Goal: Transaction & Acquisition: Book appointment/travel/reservation

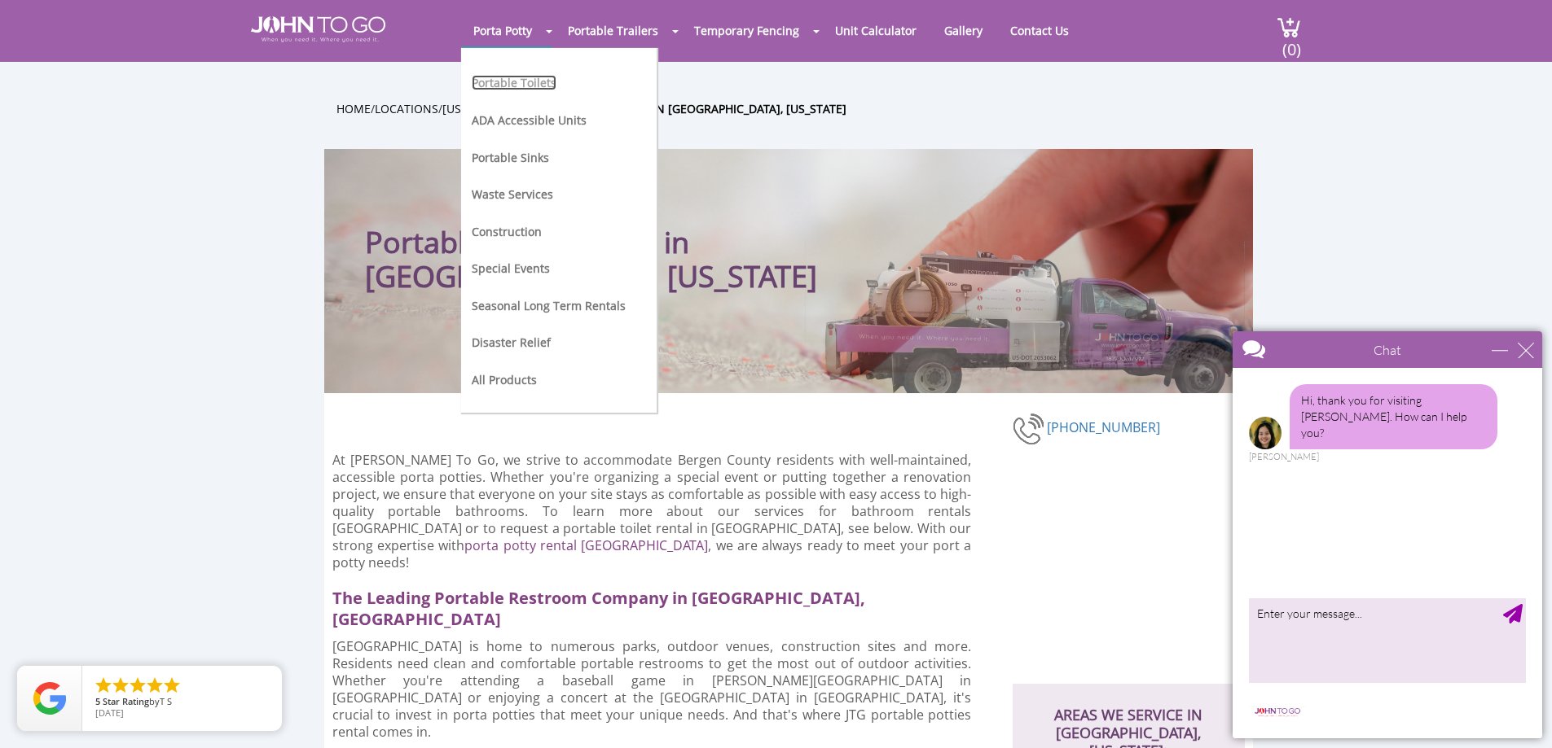
click at [533, 80] on link "Portable Toilets" at bounding box center [514, 82] width 85 height 15
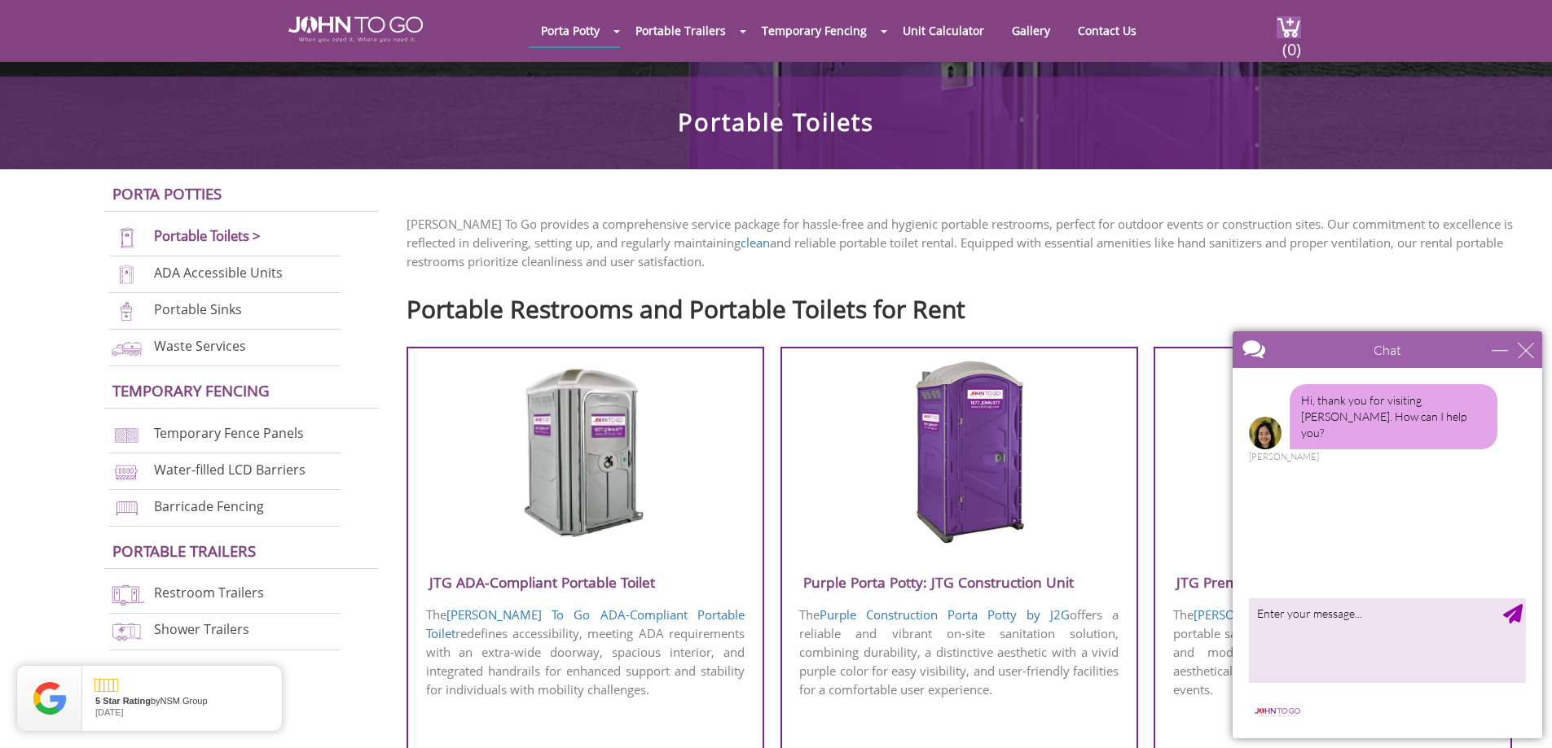
scroll to position [570, 0]
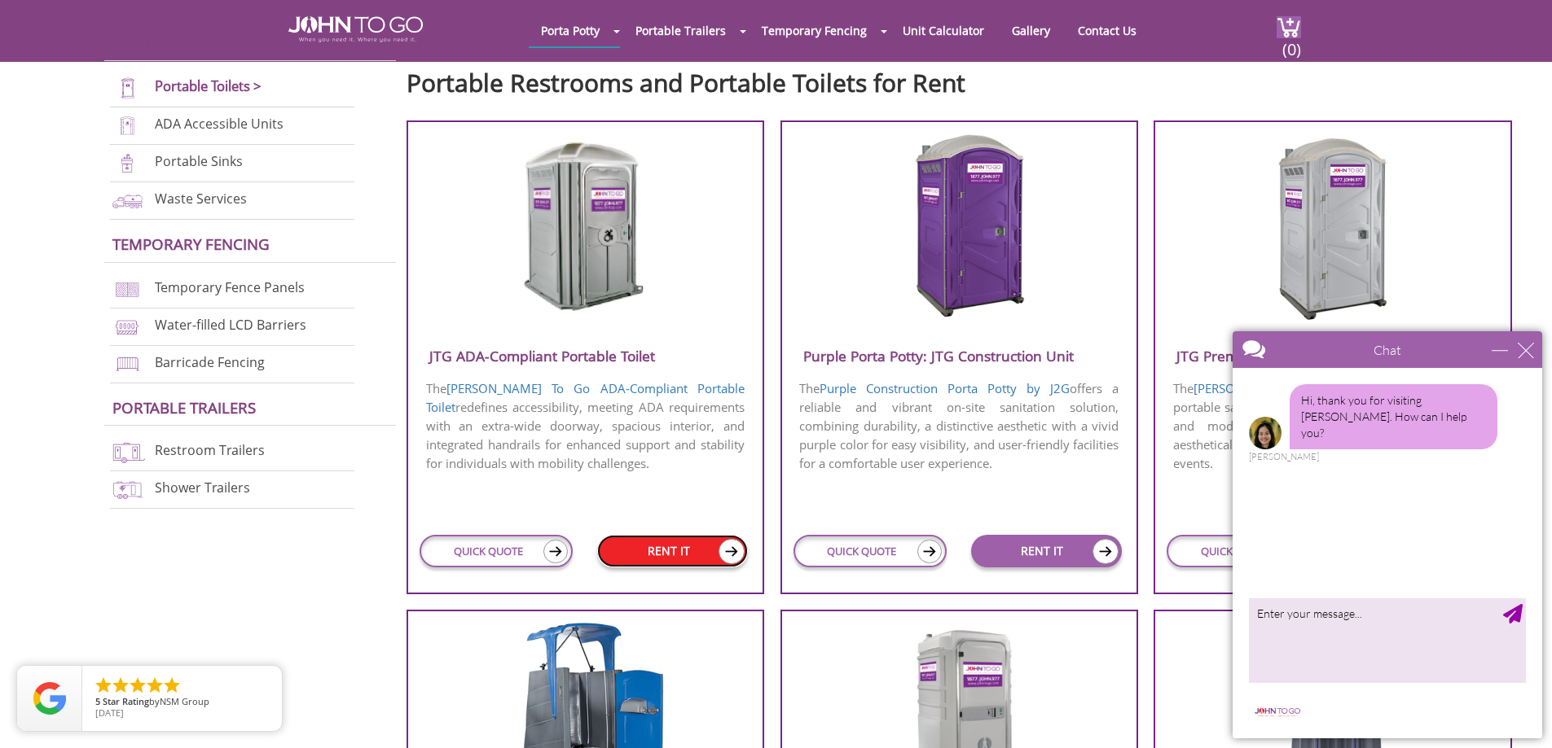
click at [674, 548] on link "RENT IT" at bounding box center [672, 551] width 151 height 33
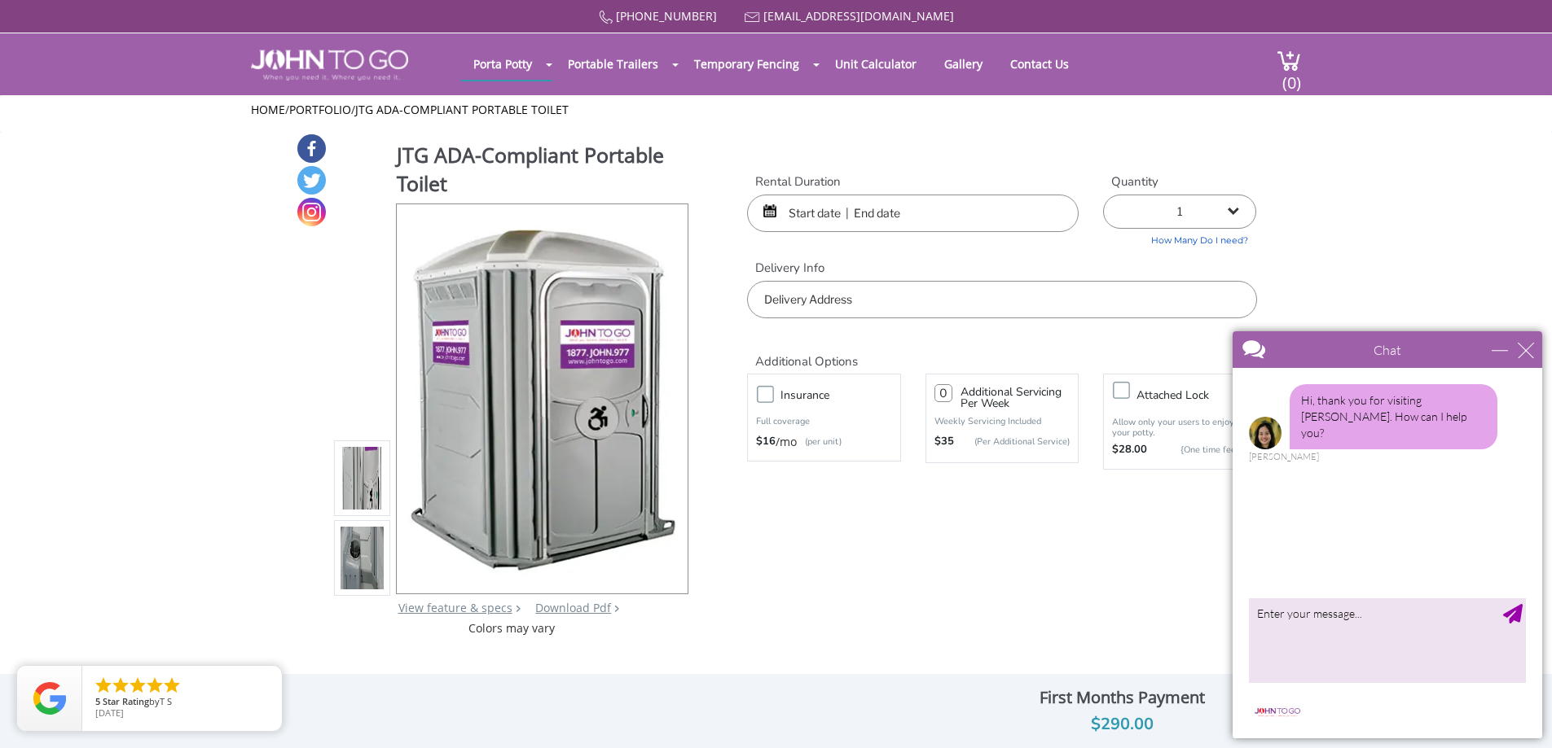
click at [974, 213] on input "text" at bounding box center [912, 213] width 331 height 37
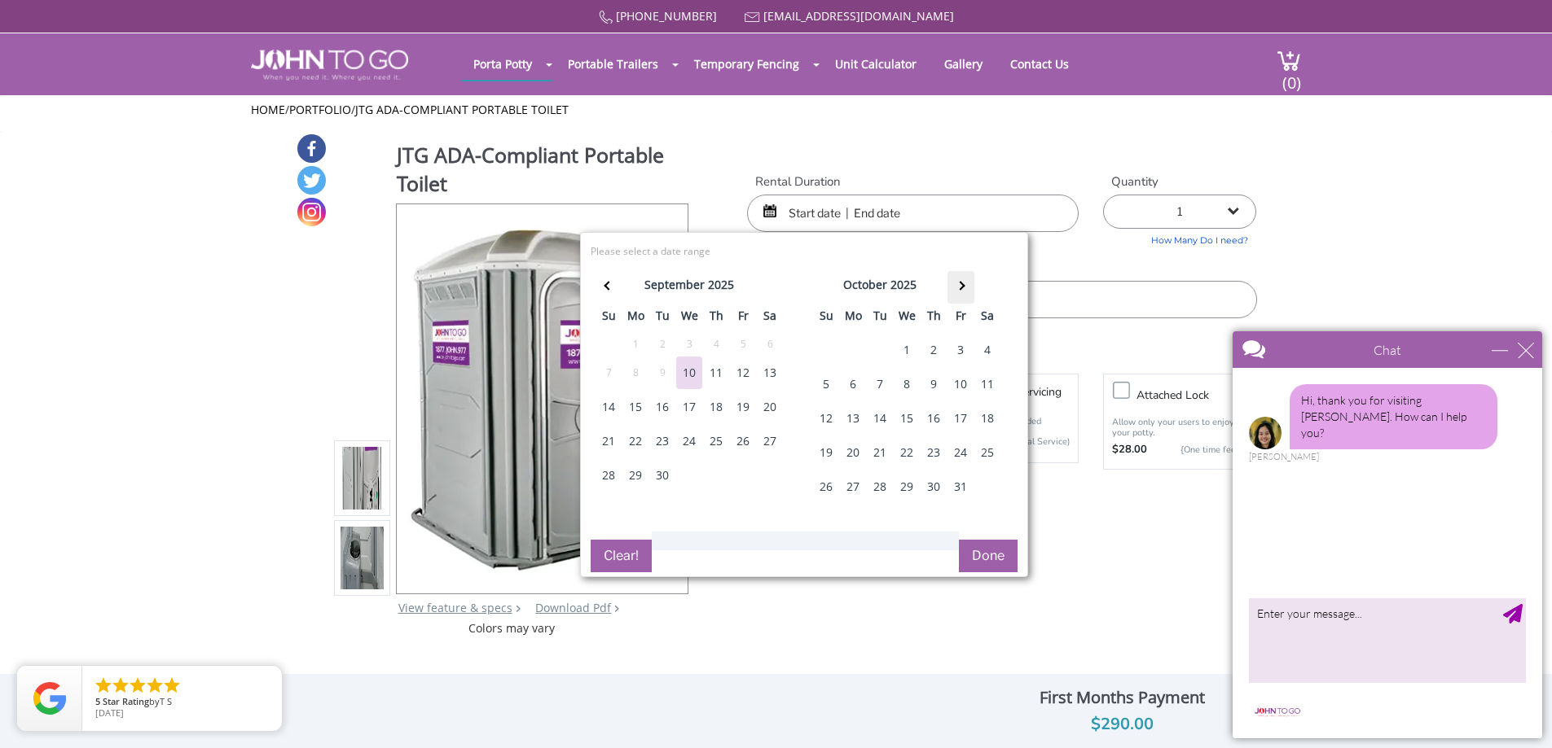
click at [959, 283] on span at bounding box center [959, 285] width 9 height 9
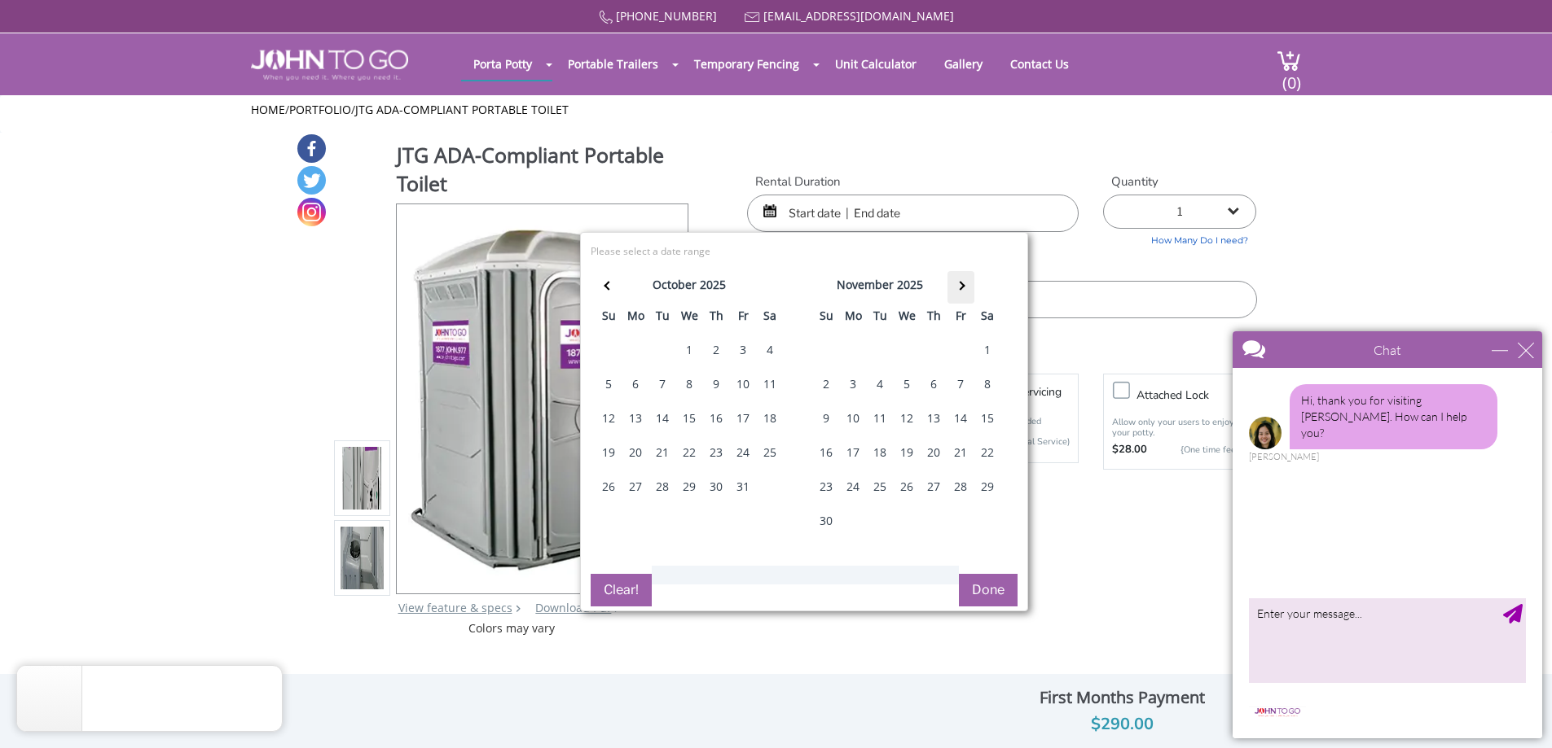
click at [959, 283] on span at bounding box center [959, 285] width 9 height 9
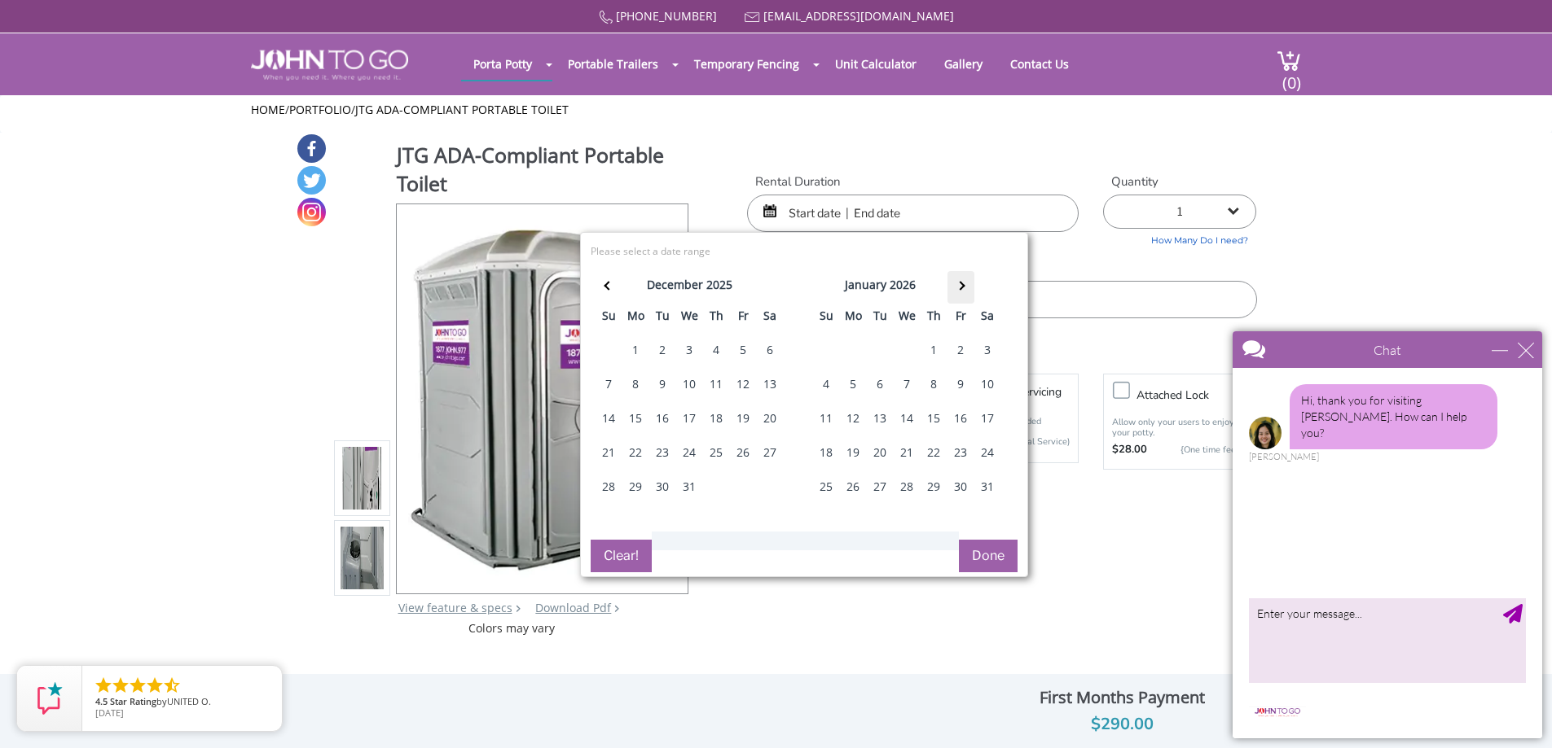
click at [959, 283] on span at bounding box center [959, 285] width 9 height 9
click at [912, 351] on div "1" at bounding box center [906, 350] width 26 height 33
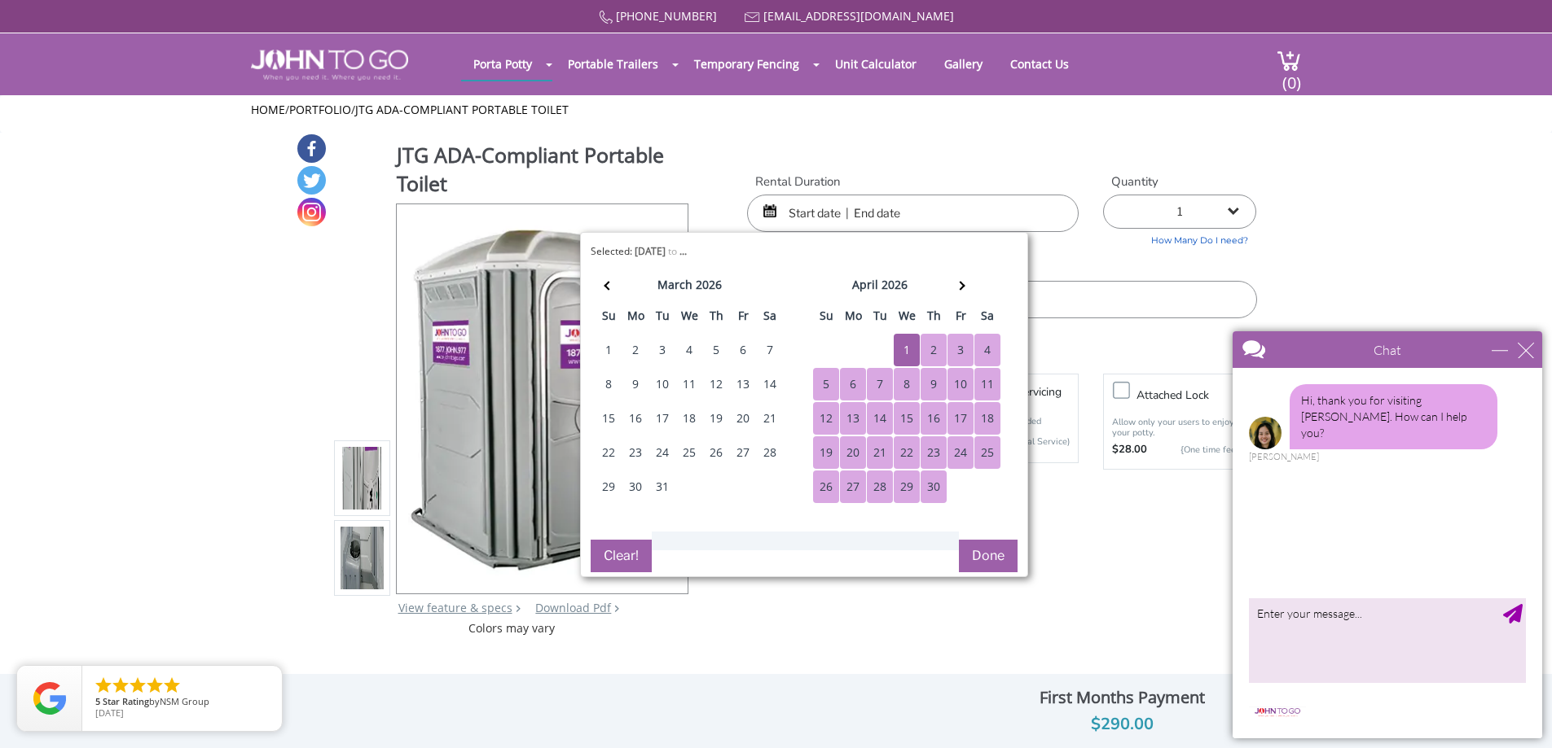
click at [995, 566] on button "Done" at bounding box center [988, 556] width 59 height 33
type input "0"
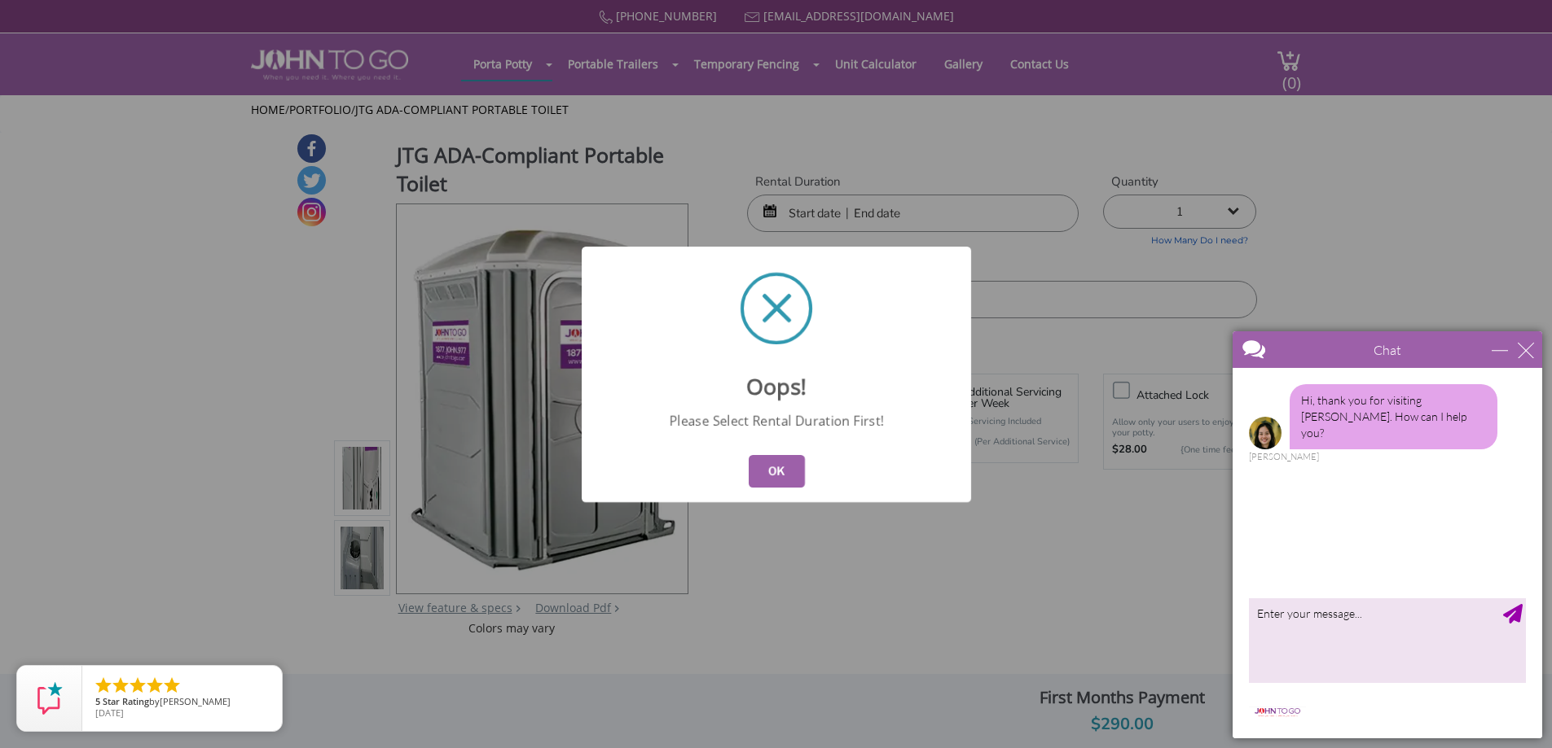
click at [797, 481] on button "OK" at bounding box center [776, 471] width 56 height 33
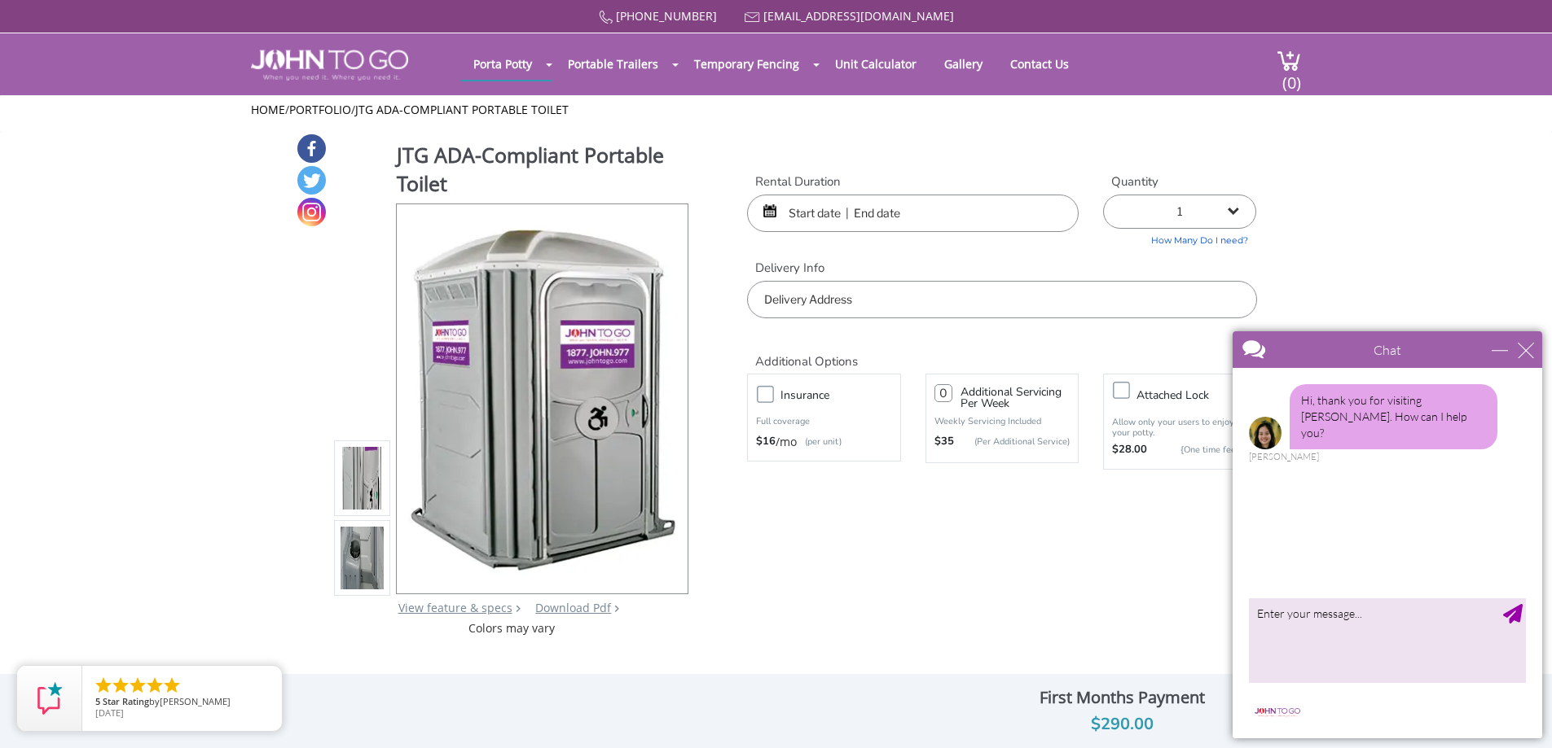
click at [814, 216] on input "text" at bounding box center [912, 213] width 331 height 37
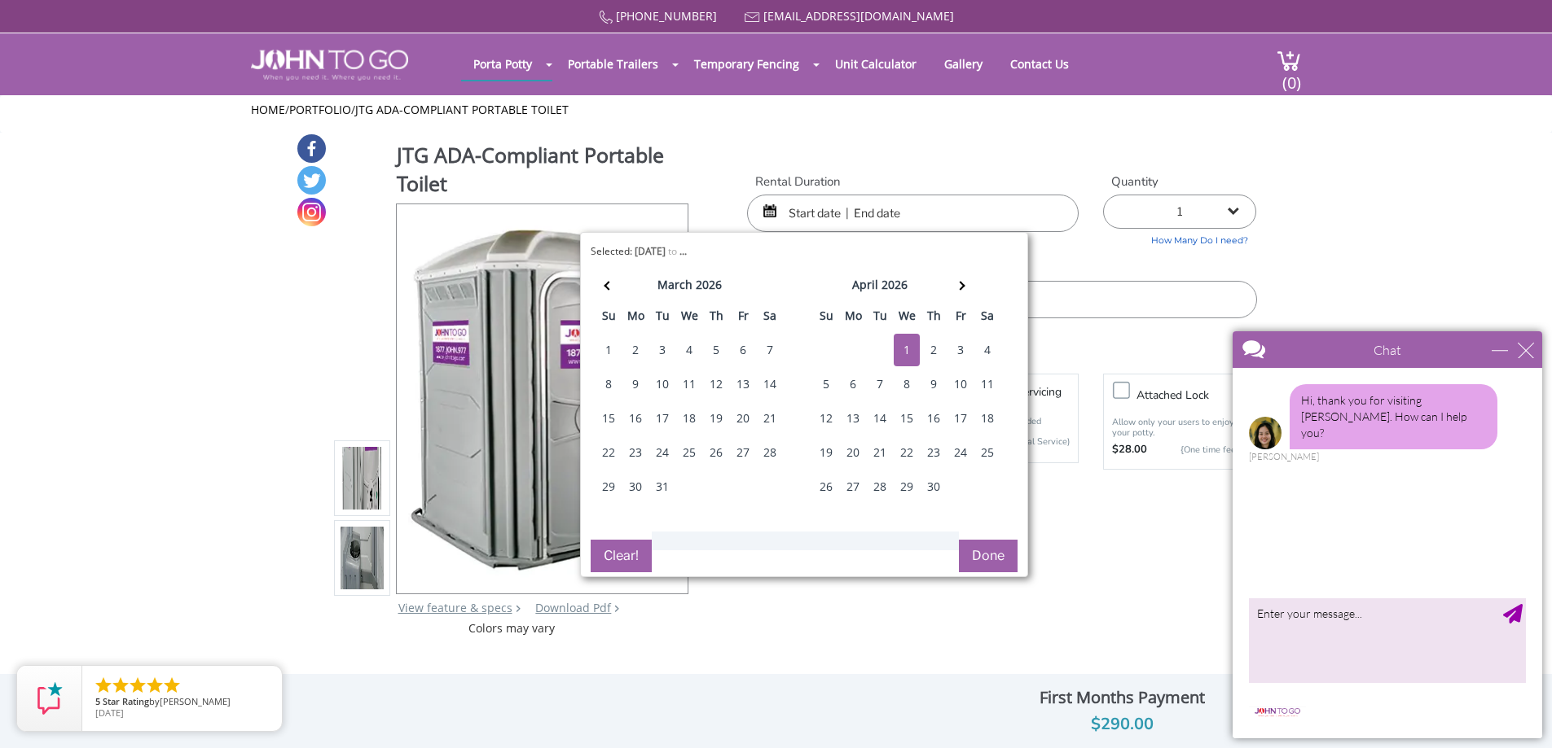
click at [908, 349] on div "1" at bounding box center [906, 350] width 26 height 33
click at [915, 213] on input "[DATE] to [DATE]" at bounding box center [912, 213] width 331 height 37
click at [991, 555] on button "Done" at bounding box center [988, 556] width 59 height 33
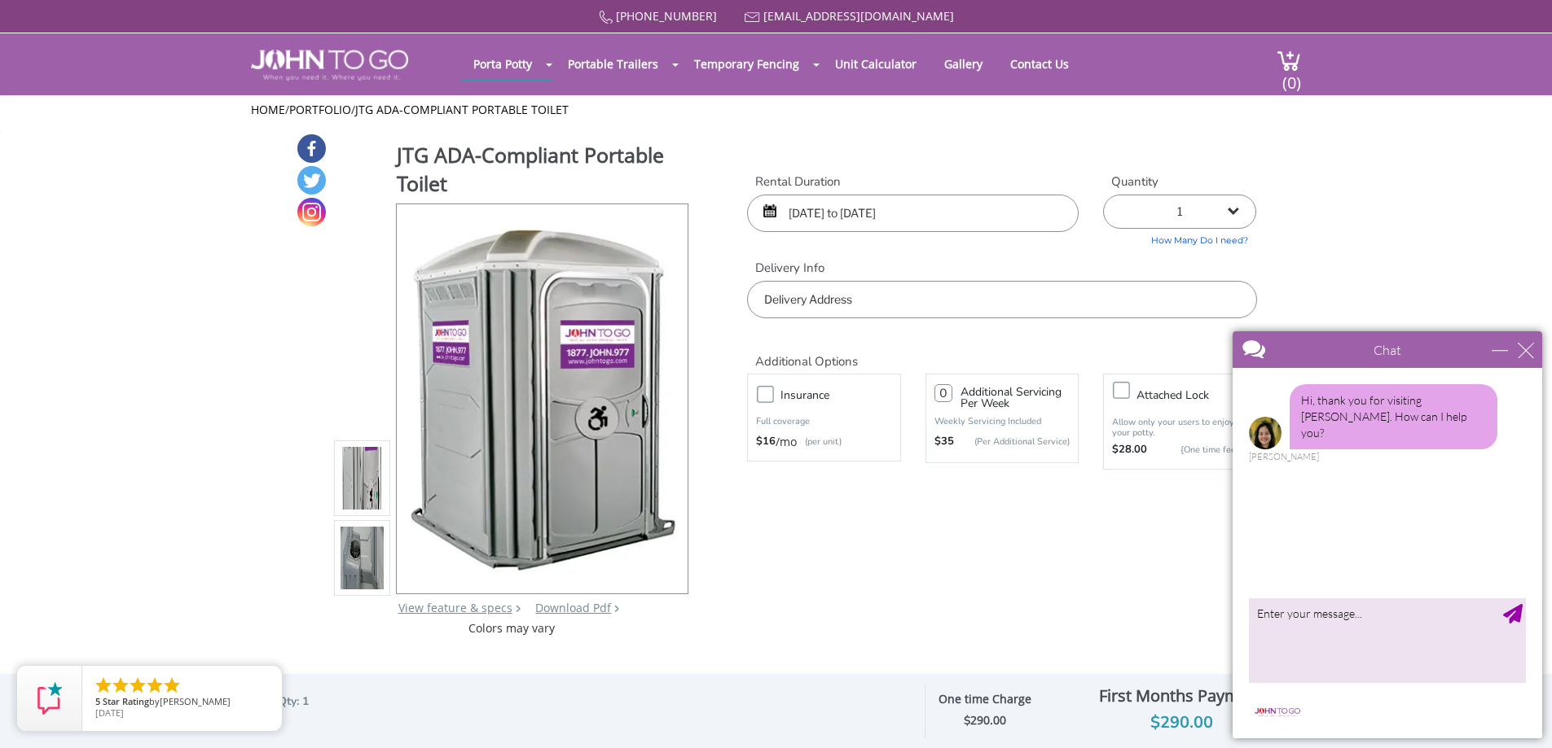
click at [911, 224] on input "[DATE] to [DATE]" at bounding box center [912, 213] width 331 height 37
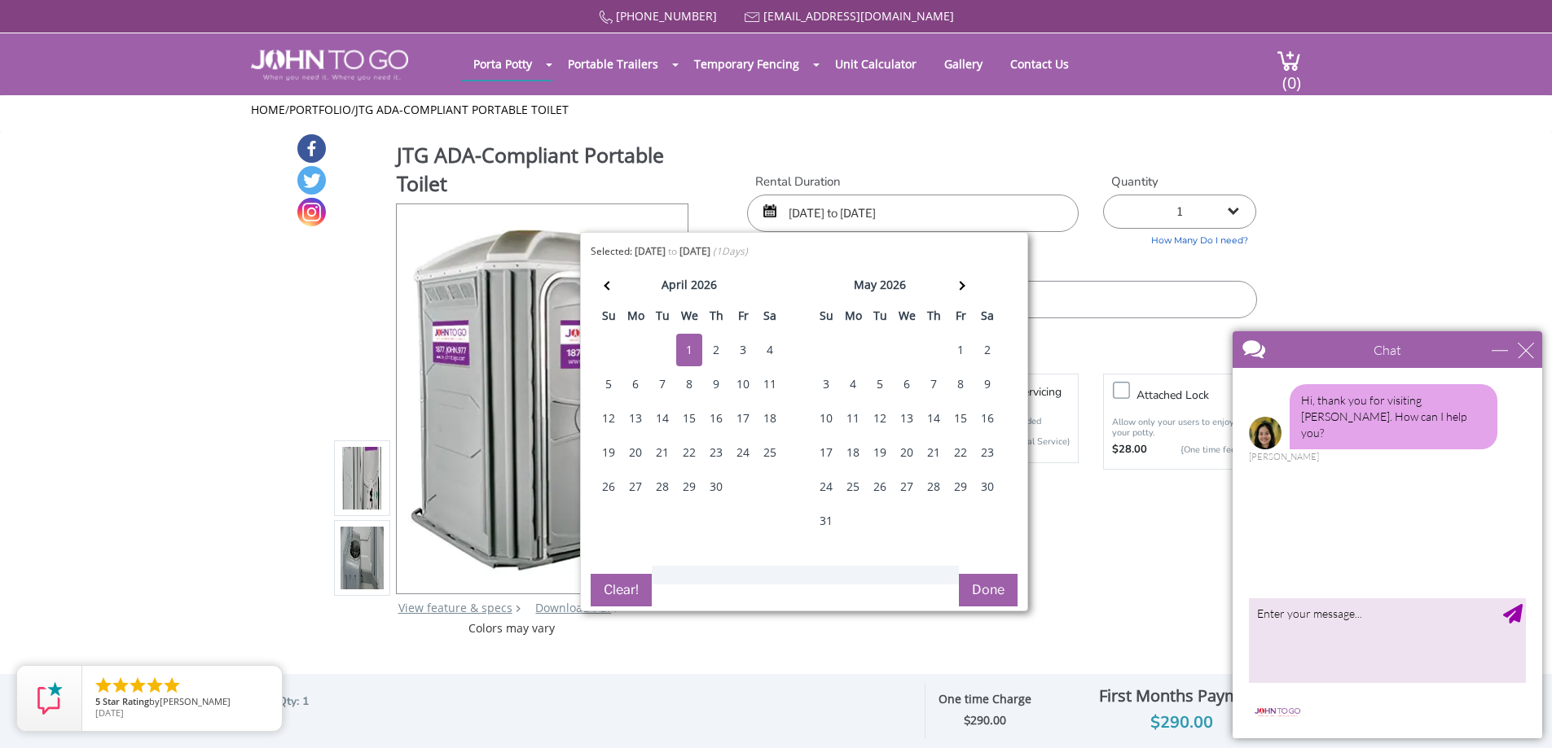
click at [885, 213] on input "[DATE] to [DATE]" at bounding box center [912, 213] width 331 height 37
type input "[DATE] to [DATE]"
click at [994, 166] on div "JTG ADA-Compliant Portable Toilet View feature & specs Download Pdf Product PDF…" at bounding box center [776, 385] width 961 height 504
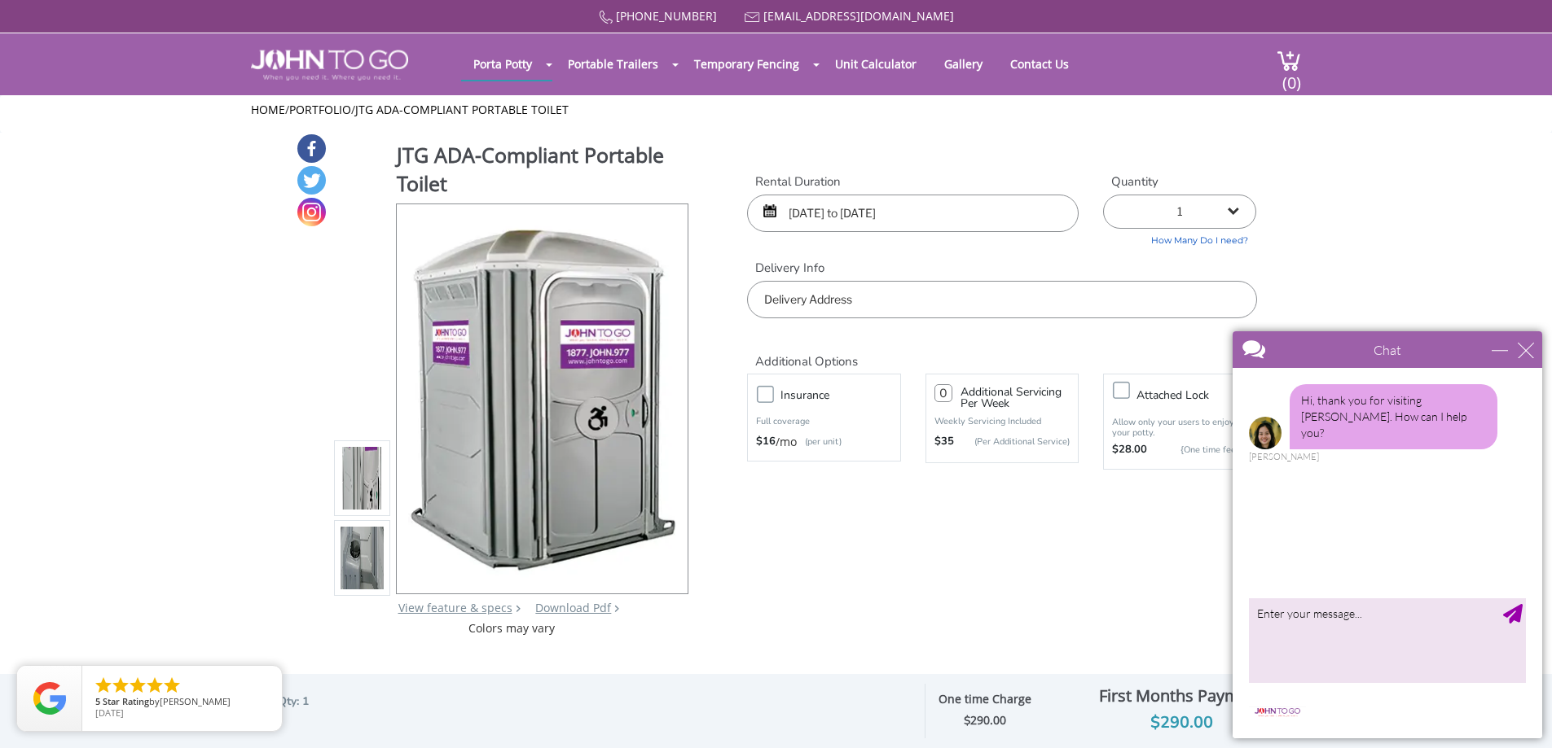
click at [817, 310] on input "text" at bounding box center [1001, 299] width 509 height 37
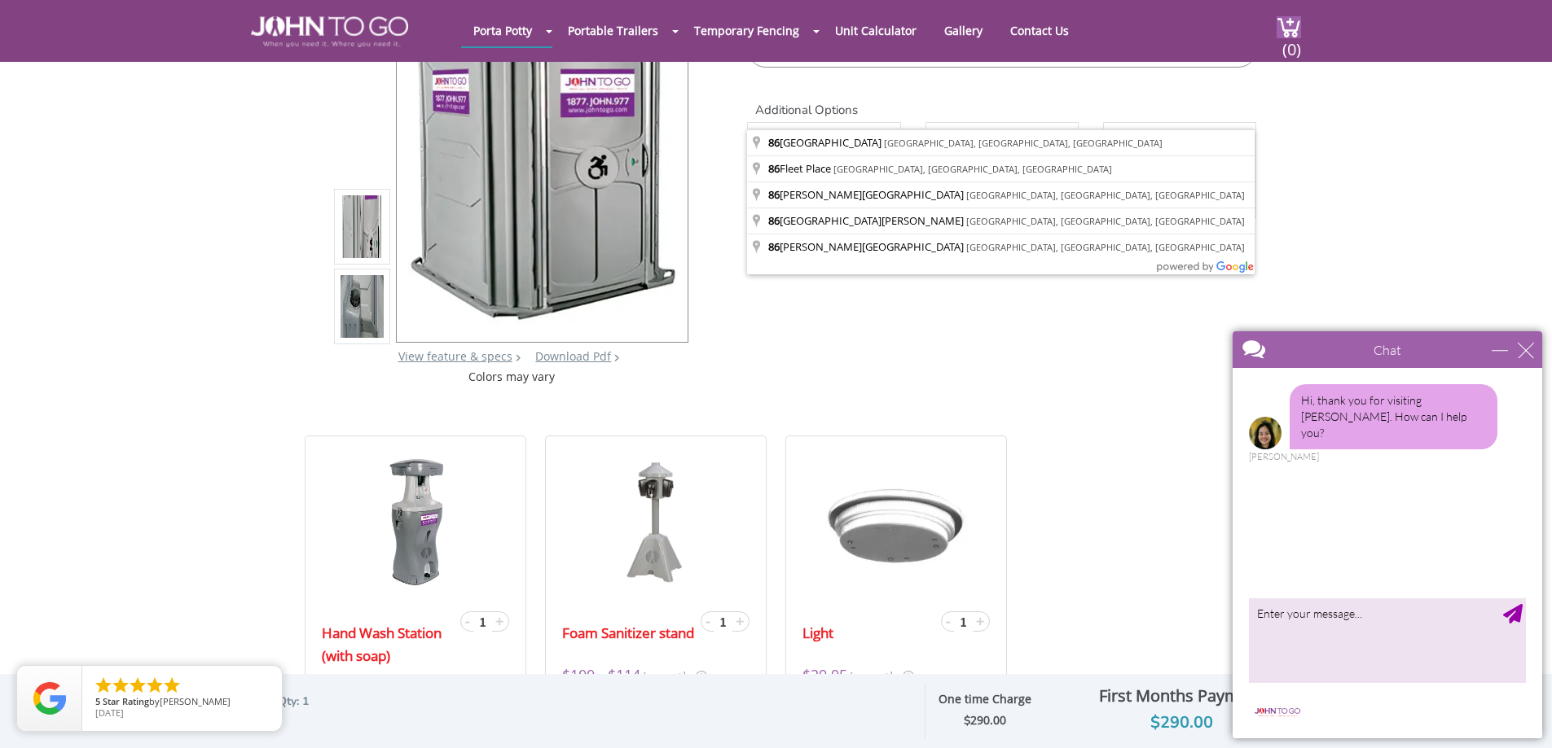
scroll to position [326, 0]
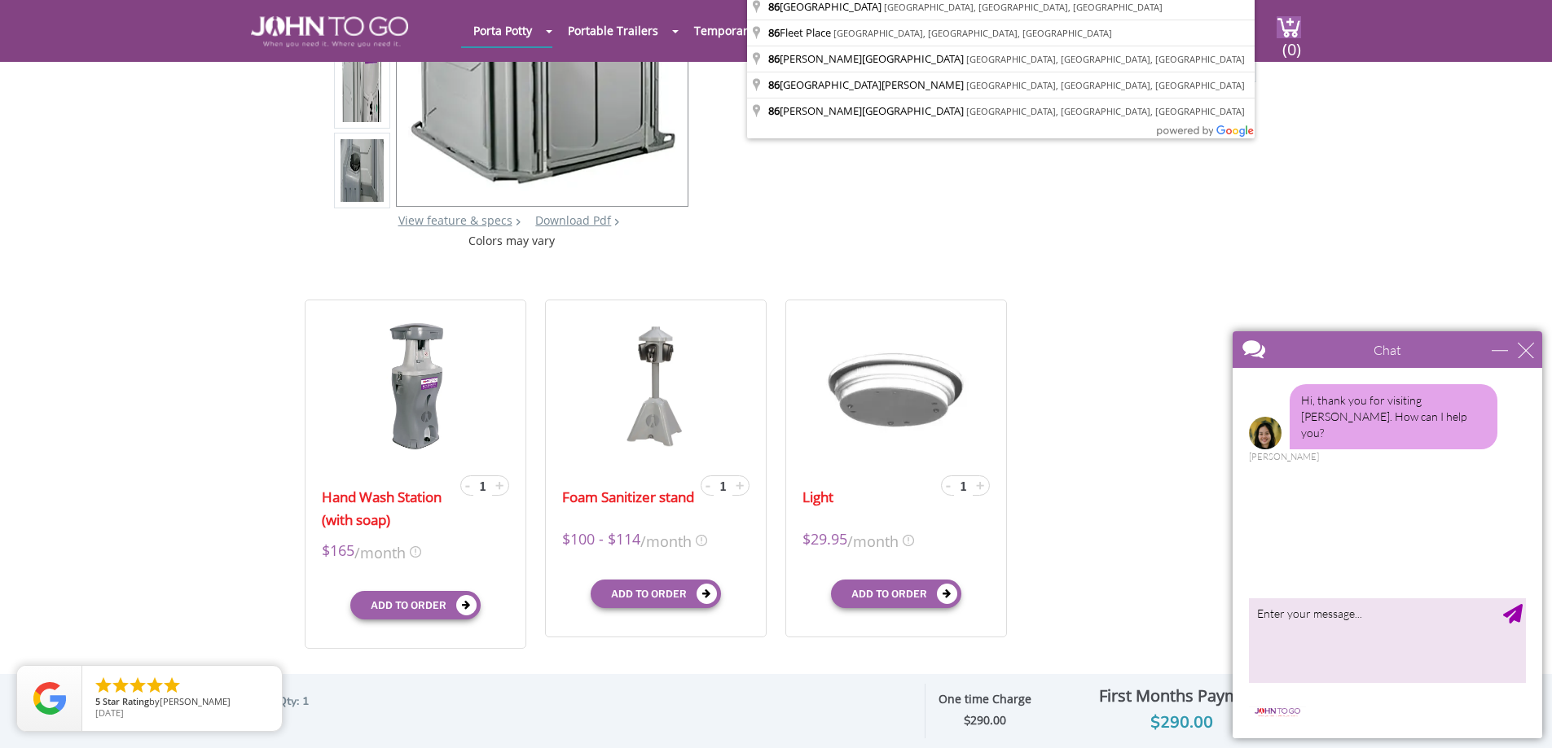
type input "86"
click at [1528, 348] on div "close" at bounding box center [1525, 350] width 16 height 16
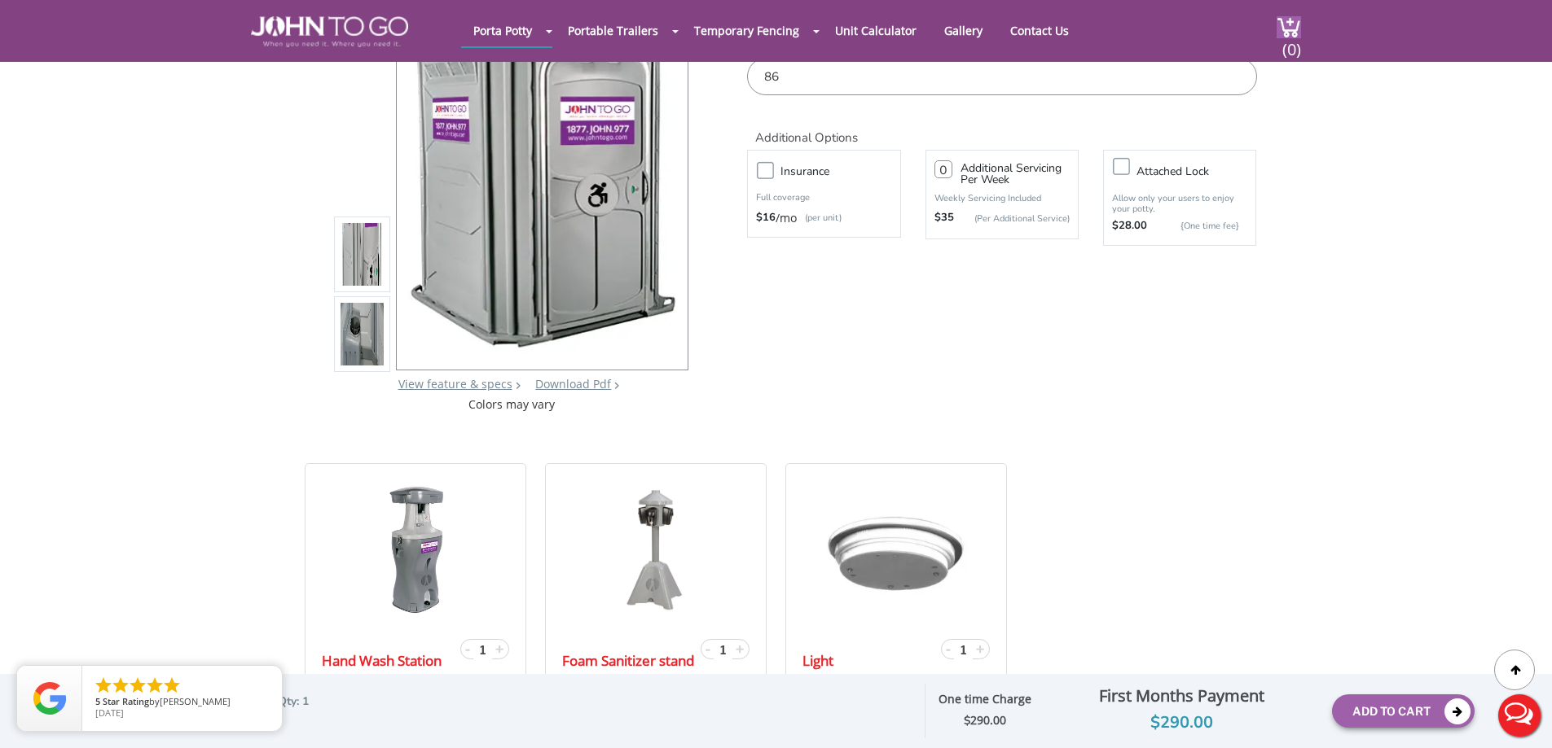
scroll to position [0, 0]
